Goal: Transaction & Acquisition: Purchase product/service

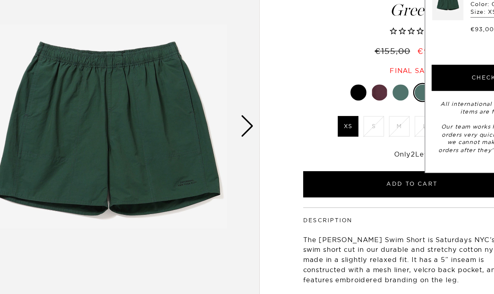
click at [281, 65] on div "[PERSON_NAME] Swim Short Green €155,00 €93,00 Final sale" at bounding box center [370, 54] width 179 height 105
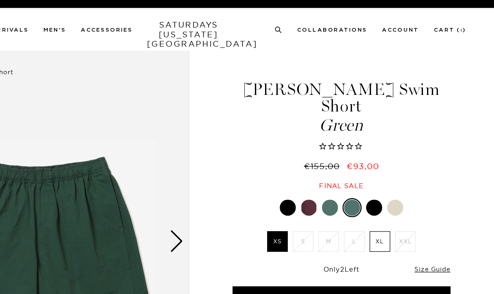
scroll to position [0, 5]
click at [373, 162] on div at bounding box center [379, 168] width 13 height 13
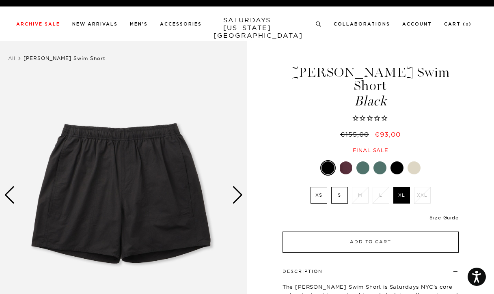
click at [375, 232] on button "Add to Cart" at bounding box center [370, 242] width 176 height 21
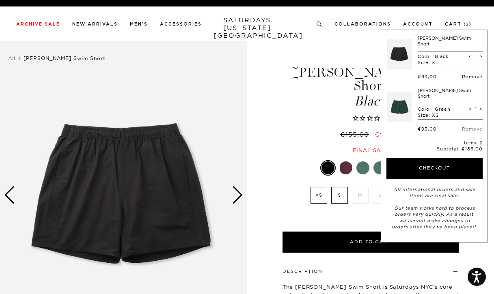
click at [471, 74] on link "Remove" at bounding box center [472, 77] width 21 height 6
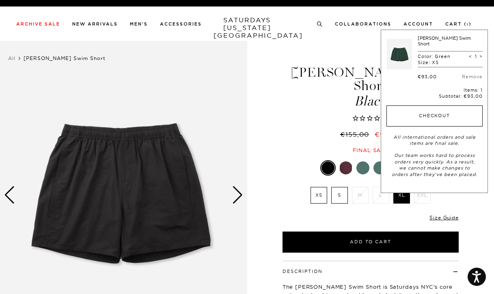
click at [439, 108] on button "Checkout" at bounding box center [434, 116] width 96 height 21
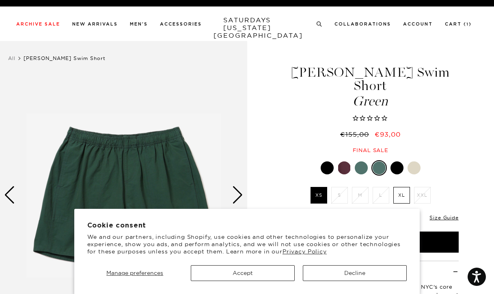
click at [261, 272] on button "Accept" at bounding box center [243, 273] width 104 height 16
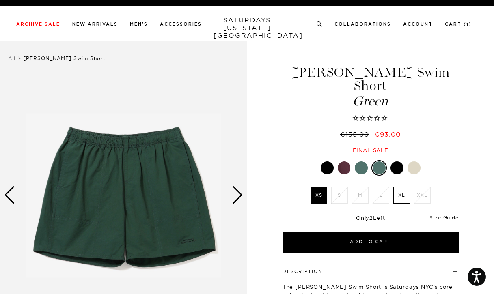
click at [400, 187] on label "XL" at bounding box center [401, 195] width 17 height 17
click at [0, 0] on input "XL" at bounding box center [0, 0] width 0 height 0
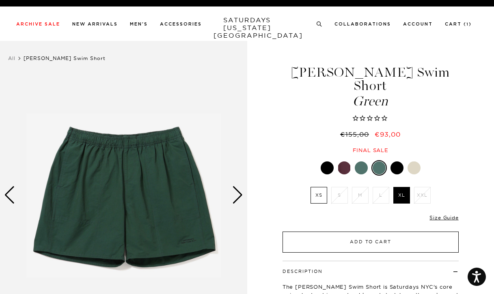
click at [371, 232] on button "Add to Cart" at bounding box center [370, 242] width 176 height 21
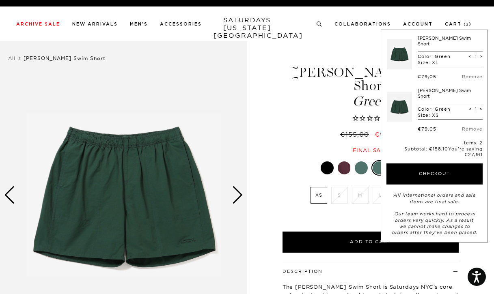
click at [360, 162] on div at bounding box center [361, 168] width 13 height 13
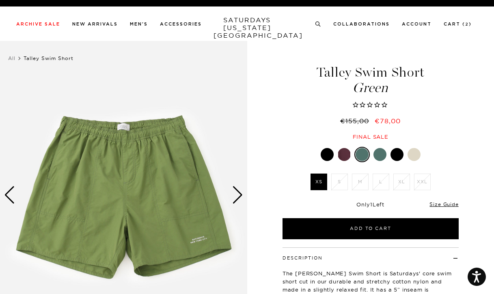
click at [339, 152] on div at bounding box center [344, 154] width 13 height 13
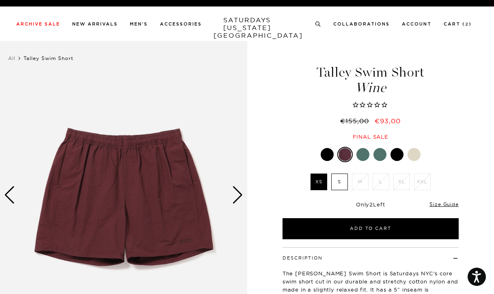
click at [416, 154] on div at bounding box center [413, 154] width 13 height 13
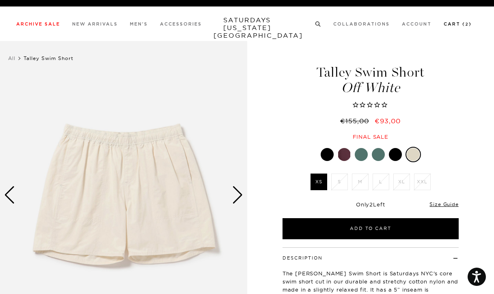
click at [452, 24] on link "Cart ( 2 )" at bounding box center [458, 24] width 28 height 4
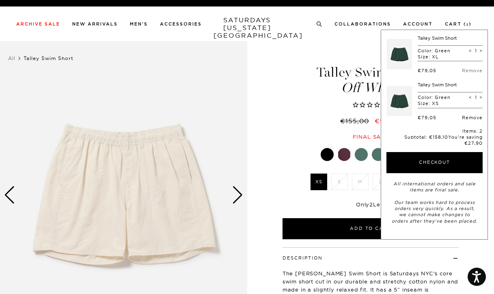
click at [474, 118] on link "Remove" at bounding box center [472, 118] width 21 height 6
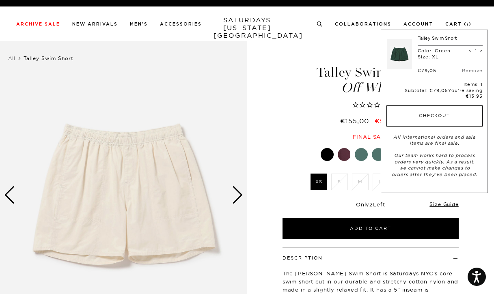
click at [418, 112] on button "Checkout" at bounding box center [434, 116] width 96 height 21
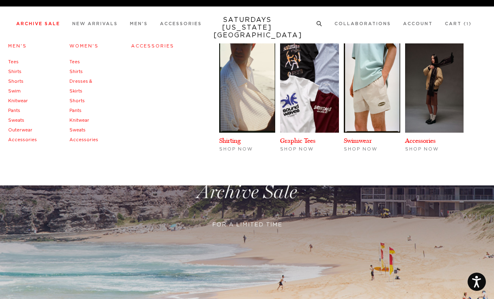
click at [12, 91] on link "Swim" at bounding box center [14, 91] width 13 height 4
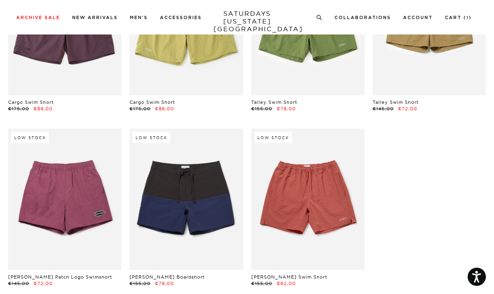
scroll to position [833, 0]
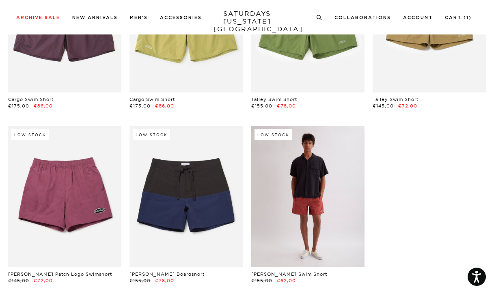
click at [281, 152] on link at bounding box center [307, 197] width 113 height 142
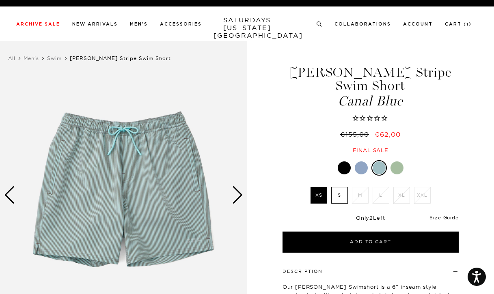
click at [343, 165] on div at bounding box center [344, 168] width 13 height 13
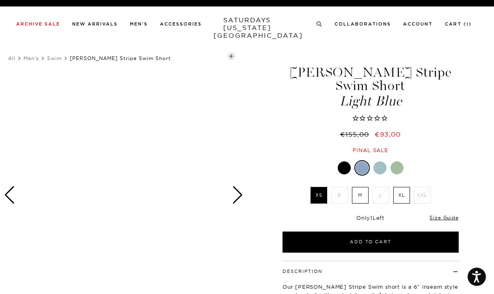
click at [365, 166] on div at bounding box center [361, 168] width 13 height 13
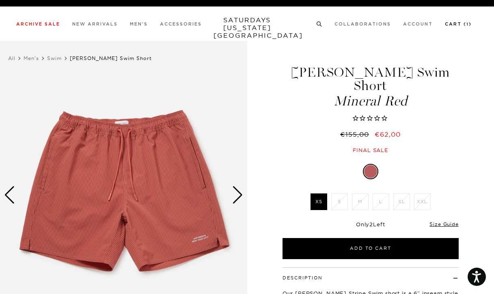
click at [459, 24] on link "Cart ( 1 )" at bounding box center [458, 24] width 27 height 4
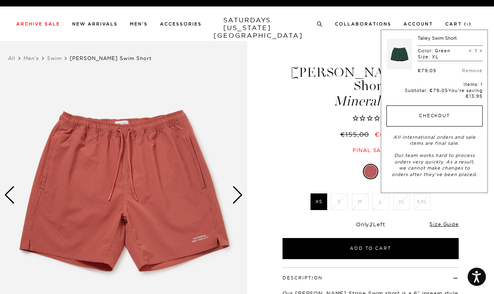
click at [435, 111] on button "Checkout" at bounding box center [434, 116] width 96 height 21
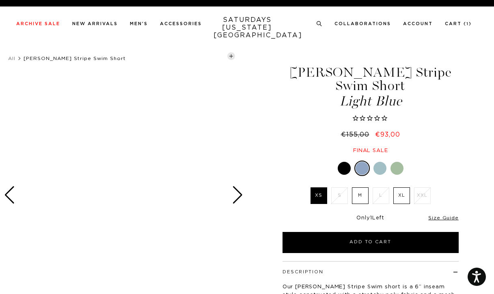
click at [360, 197] on label "M" at bounding box center [360, 195] width 17 height 17
click at [0, 0] on input "M" at bounding box center [0, 0] width 0 height 0
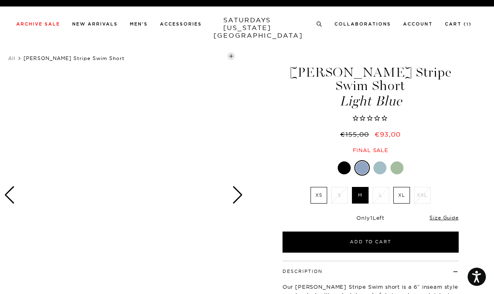
click at [233, 198] on div "Next slide" at bounding box center [237, 195] width 11 height 18
click at [14, 201] on div "Previous slide" at bounding box center [9, 195] width 11 height 18
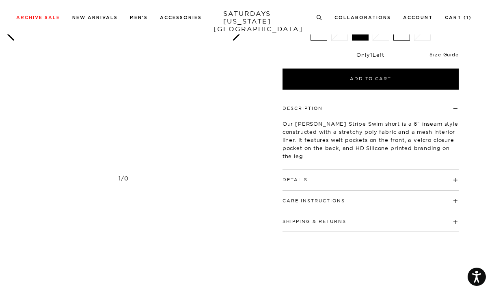
scroll to position [86, 0]
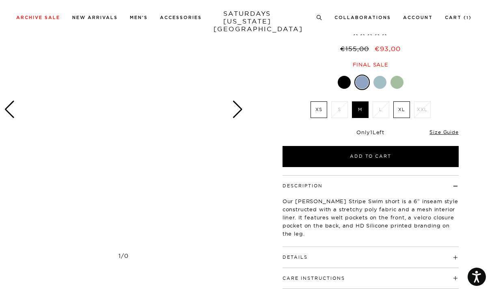
click at [10, 112] on div "Previous slide" at bounding box center [9, 110] width 11 height 18
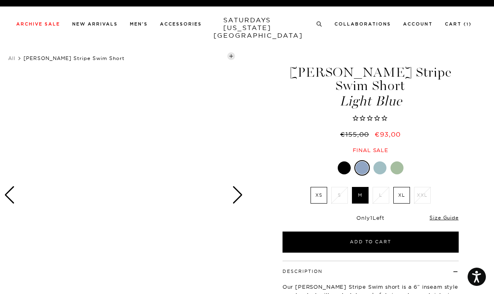
scroll to position [0, 0]
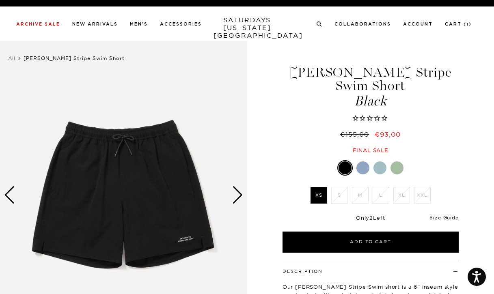
click at [237, 196] on div "Next slide" at bounding box center [237, 195] width 11 height 18
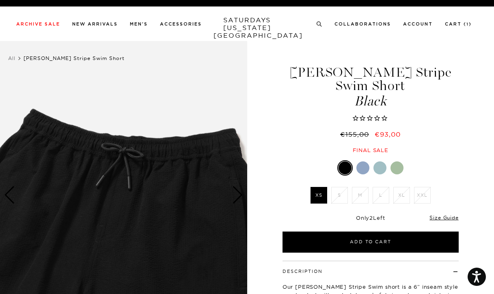
click at [237, 196] on div "Next slide" at bounding box center [237, 195] width 11 height 18
